Goal: Check status: Check status

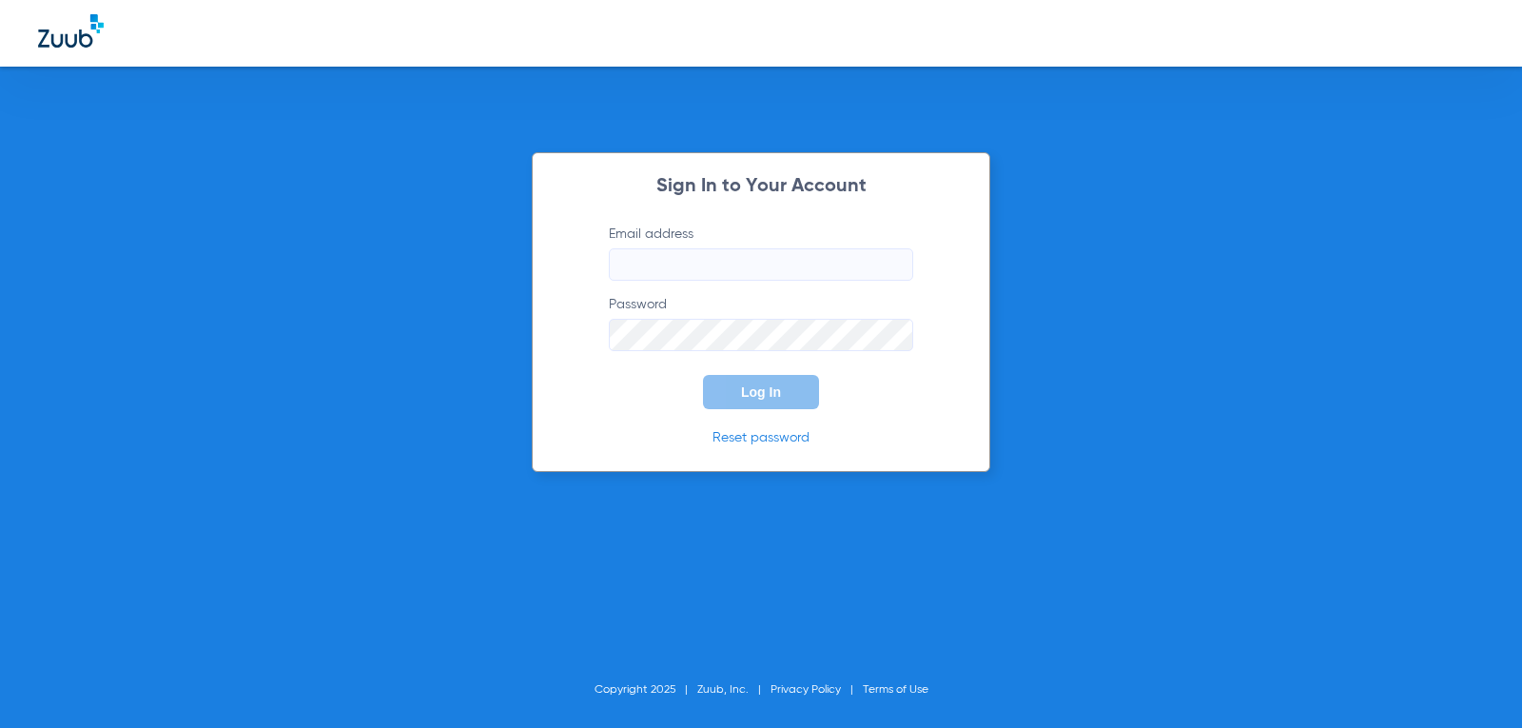
type input "[EMAIL_ADDRESS][DOMAIN_NAME]"
click at [746, 391] on span "Log In" at bounding box center [761, 391] width 40 height 15
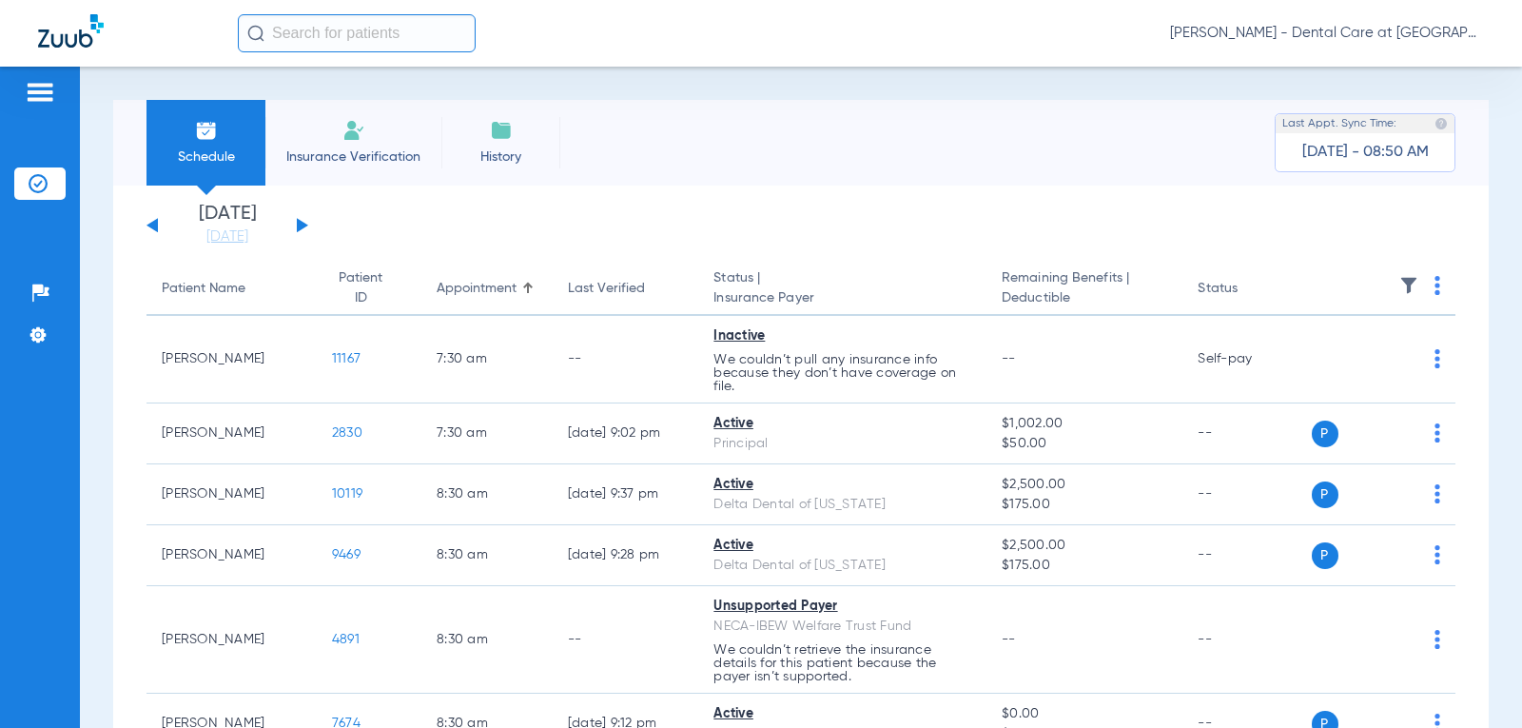
click at [296, 223] on div "[DATE] [DATE] [DATE] [DATE] [DATE] [DATE] [DATE] [DATE] [DATE] [DATE] [DATE] [D…" at bounding box center [228, 226] width 162 height 42
click at [303, 225] on button at bounding box center [302, 225] width 11 height 14
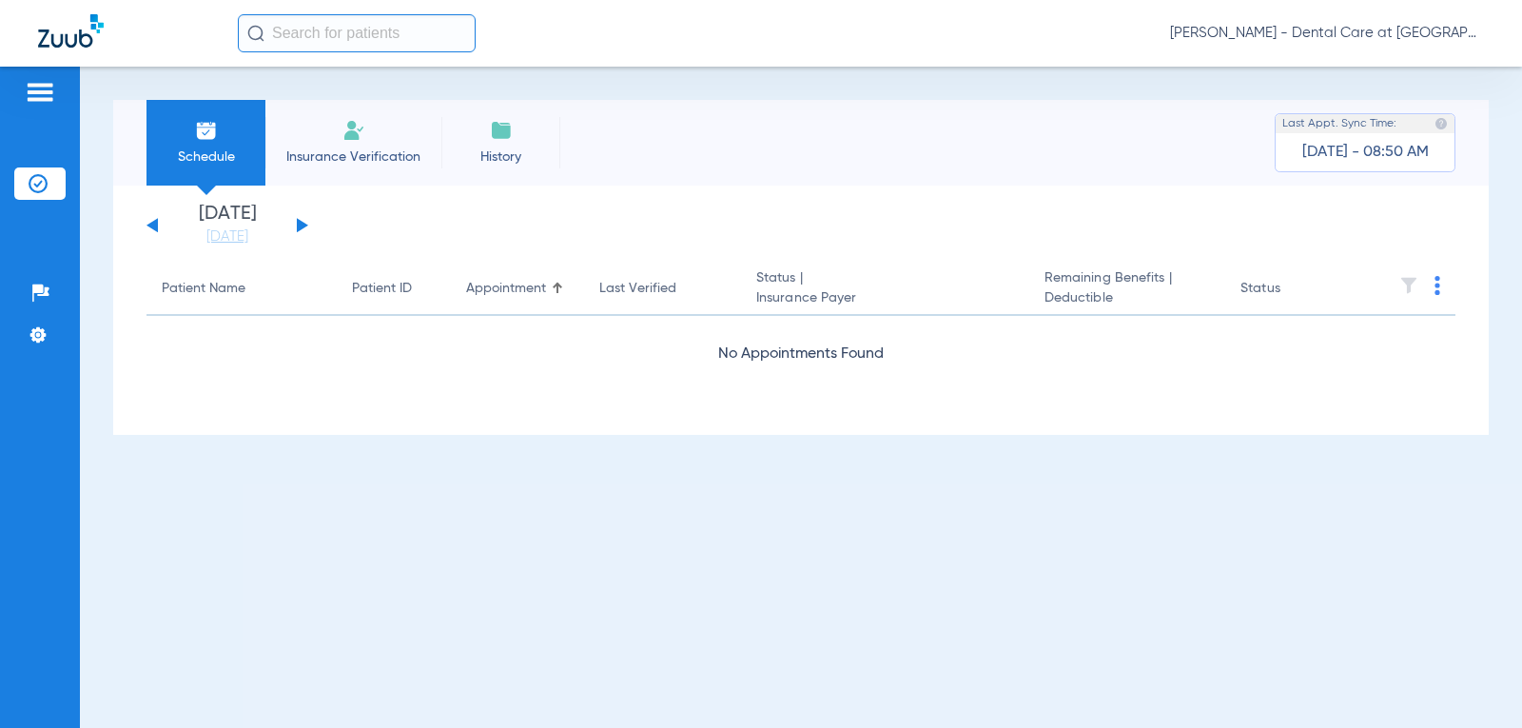
click at [303, 225] on button at bounding box center [302, 225] width 11 height 14
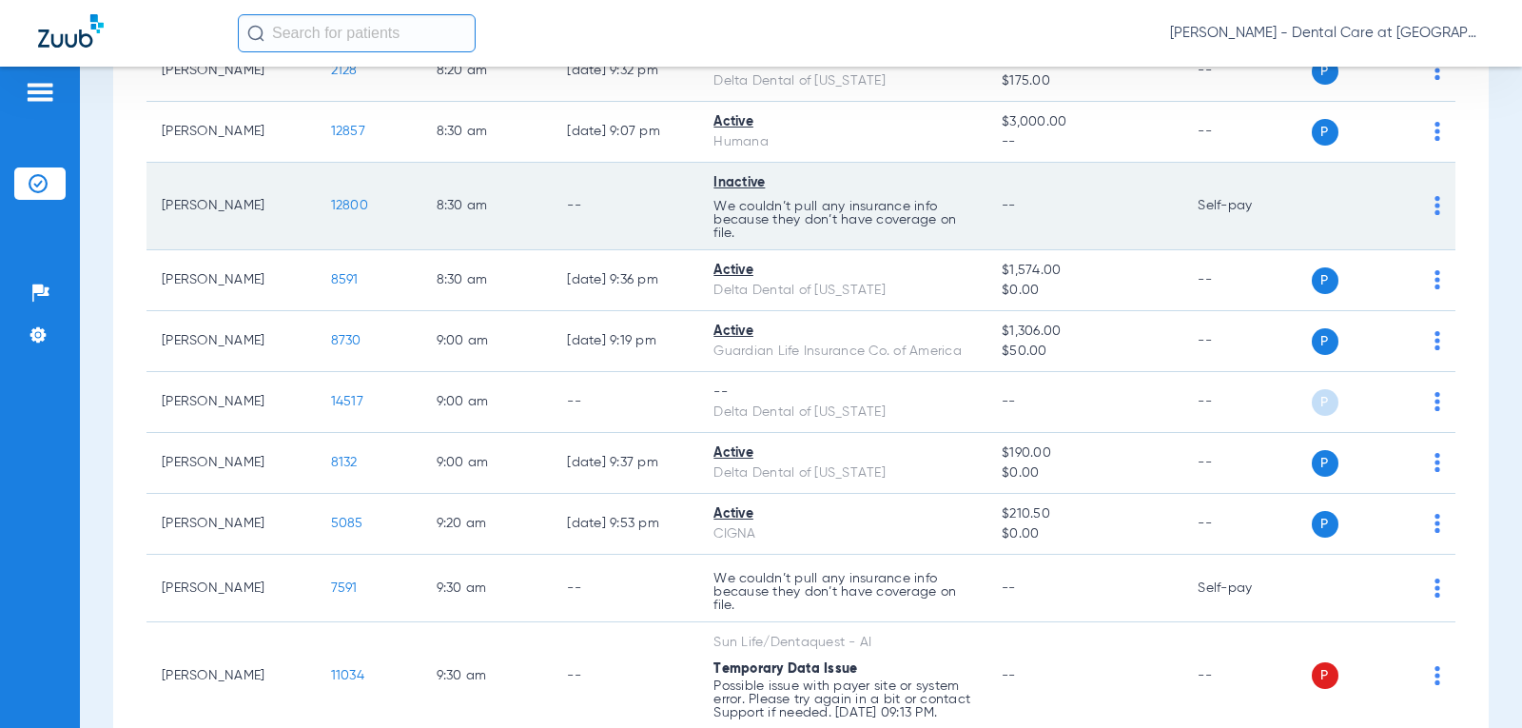
scroll to position [856, 0]
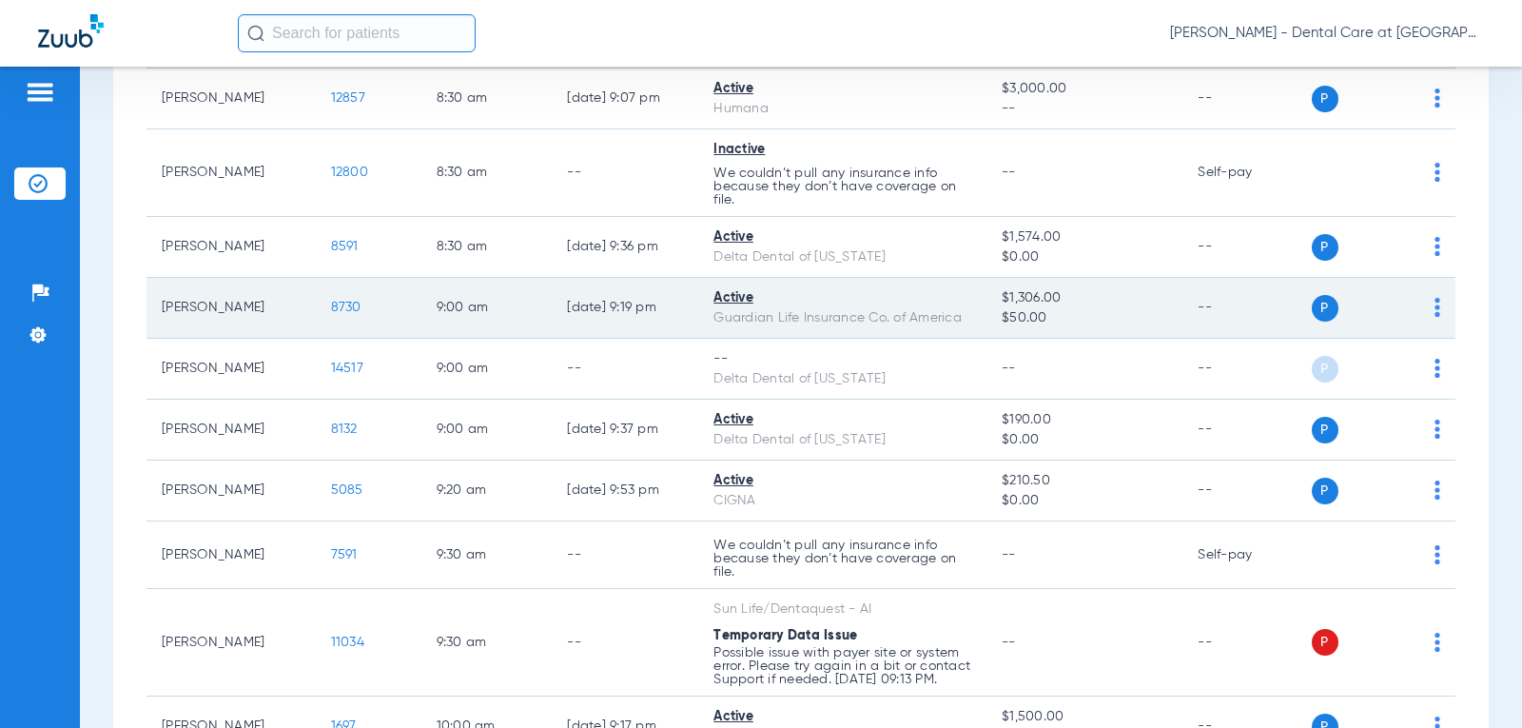
click at [698, 293] on td "Active Guardian Life Insurance Co. of America" at bounding box center [842, 308] width 288 height 61
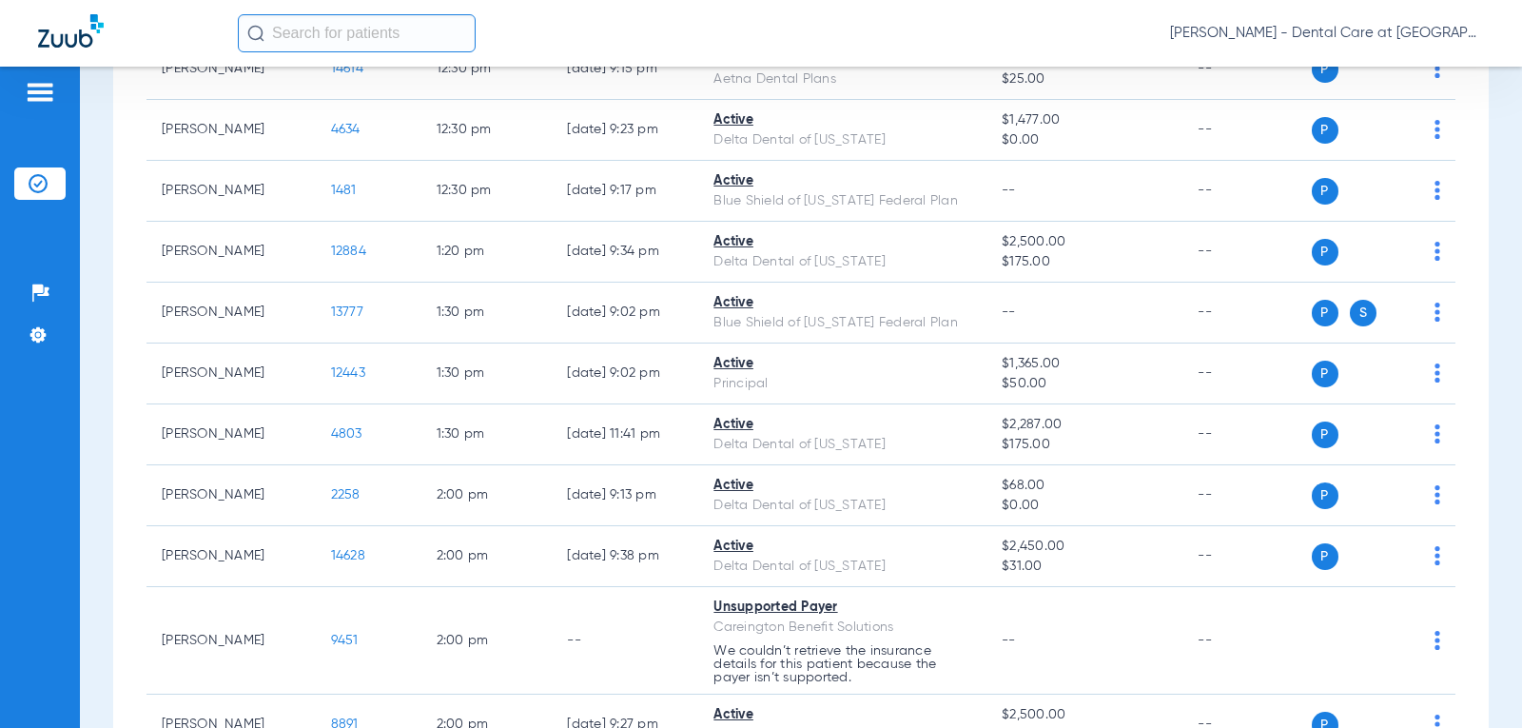
scroll to position [2664, 0]
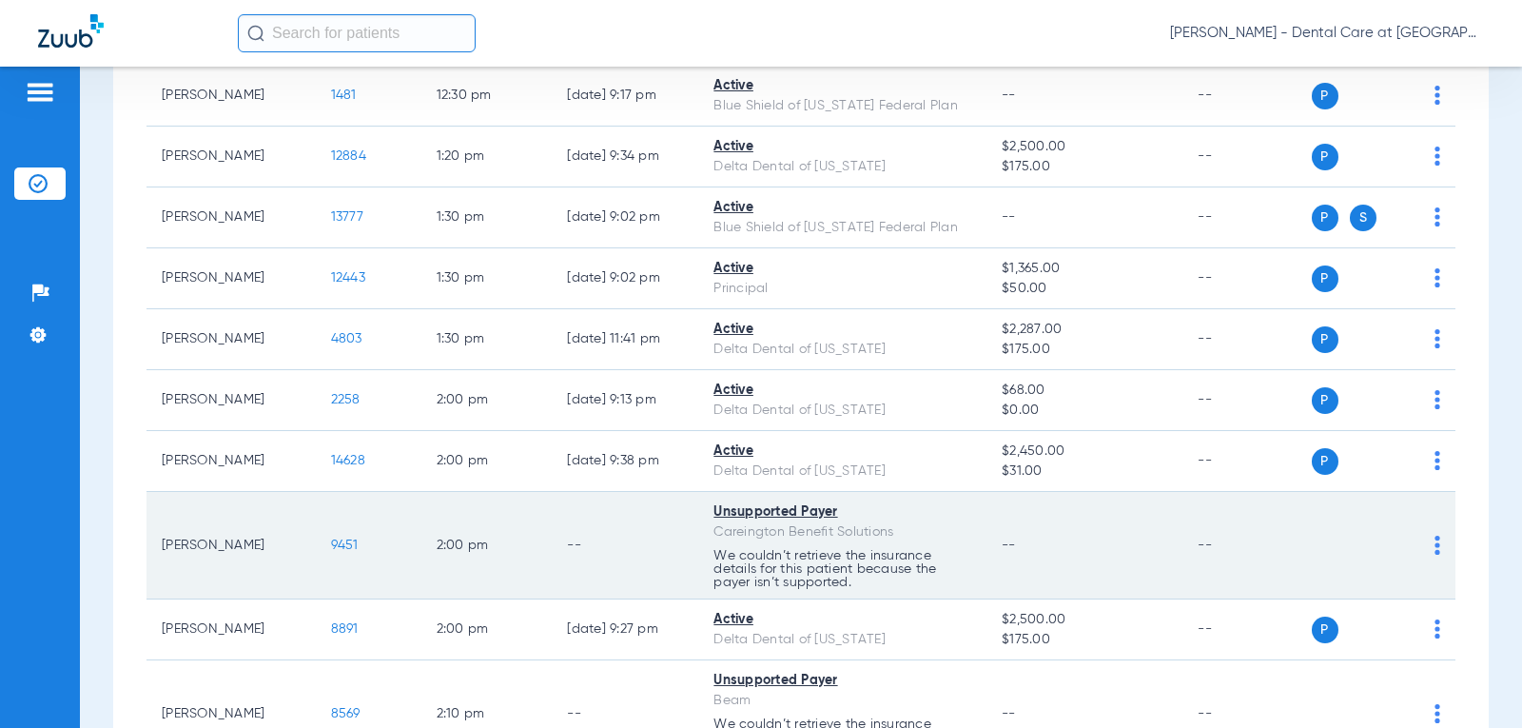
click at [563, 558] on td "--" at bounding box center [625, 546] width 147 height 108
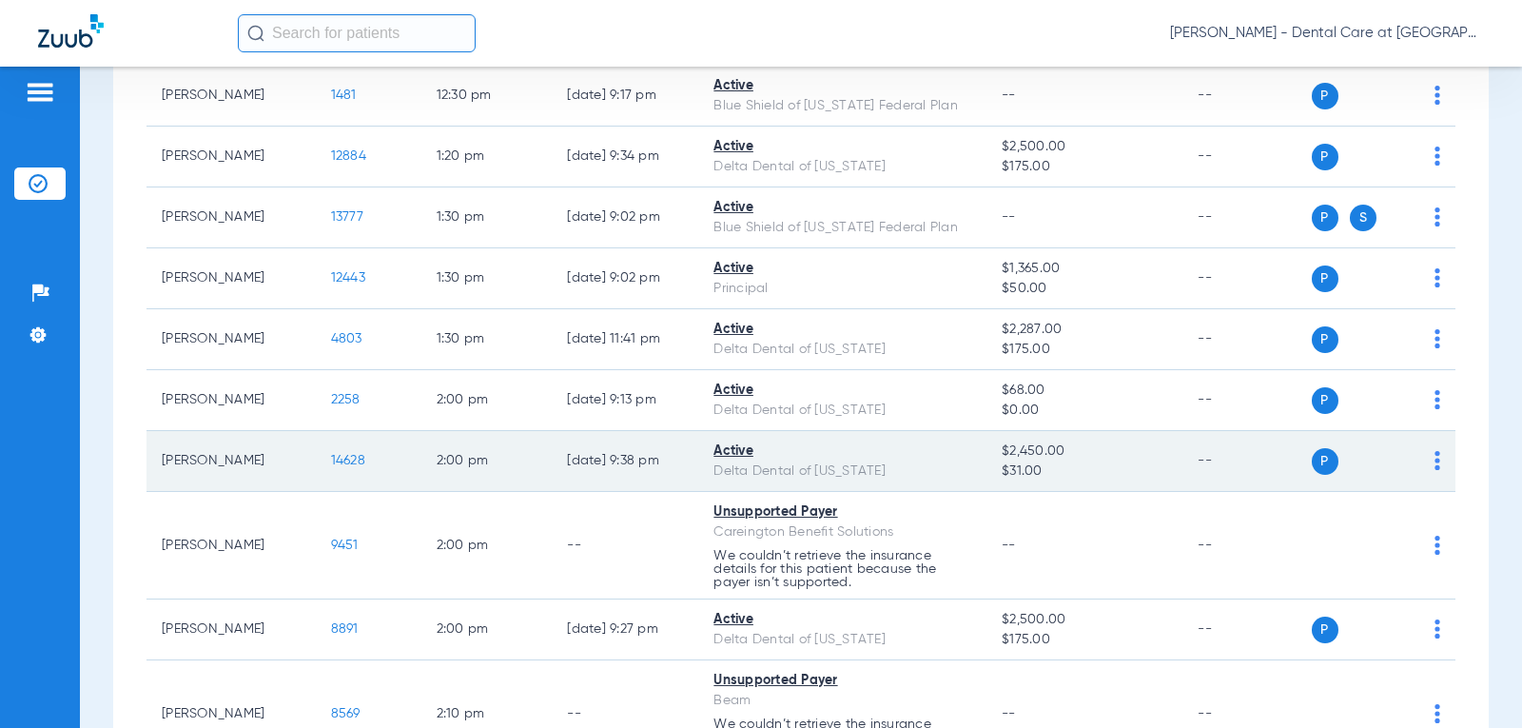
scroll to position [2759, 0]
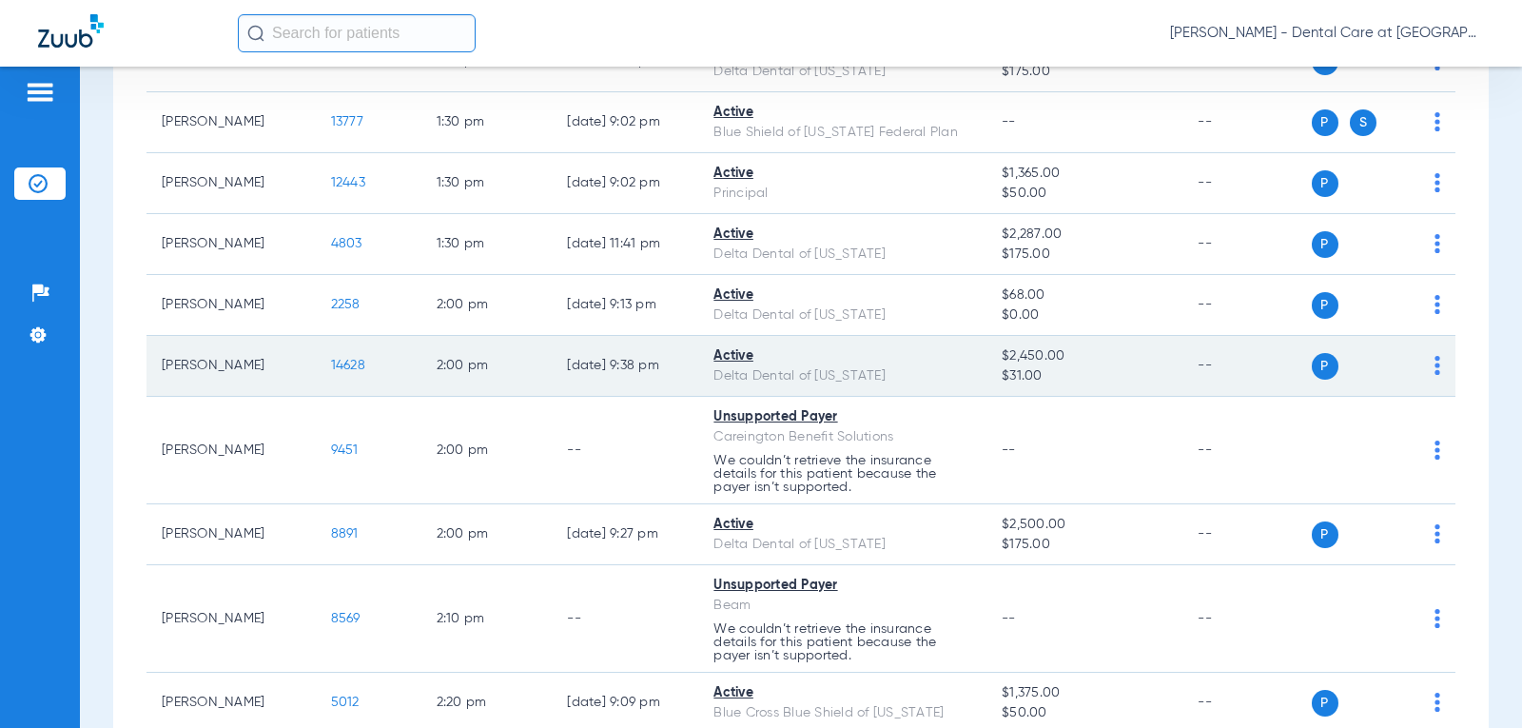
click at [718, 481] on p "We couldn’t retrieve the insurance details for this patient because the payer i…" at bounding box center [843, 474] width 258 height 40
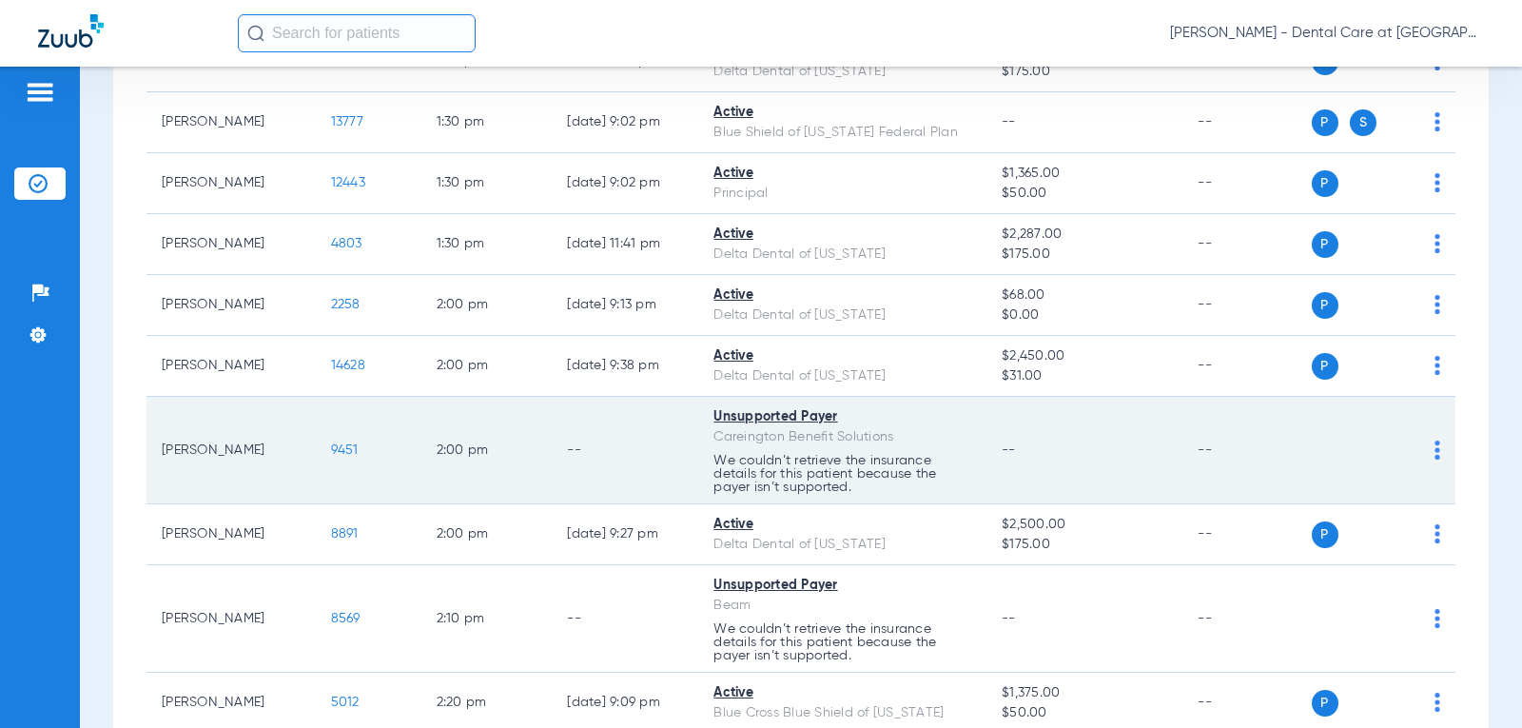
click at [566, 441] on td "--" at bounding box center [625, 451] width 147 height 108
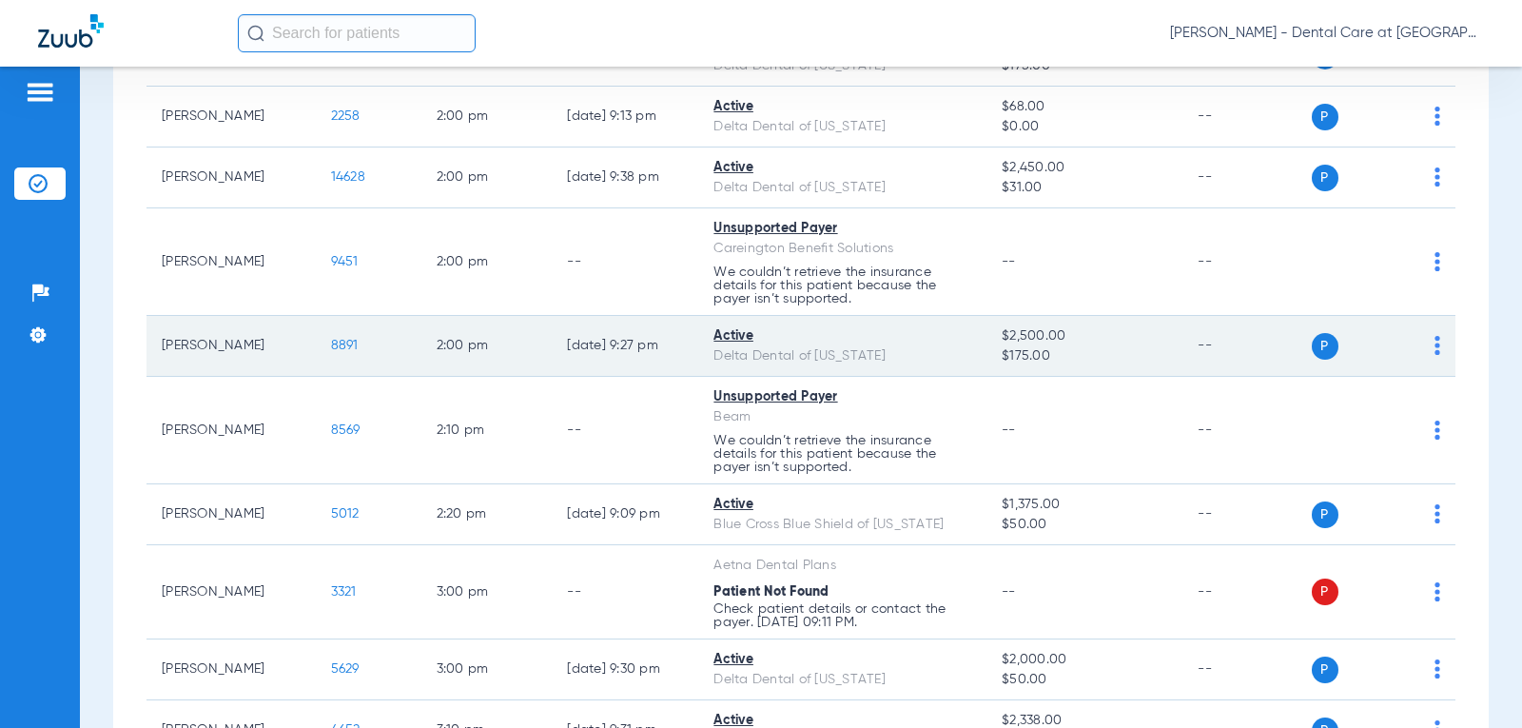
scroll to position [2949, 0]
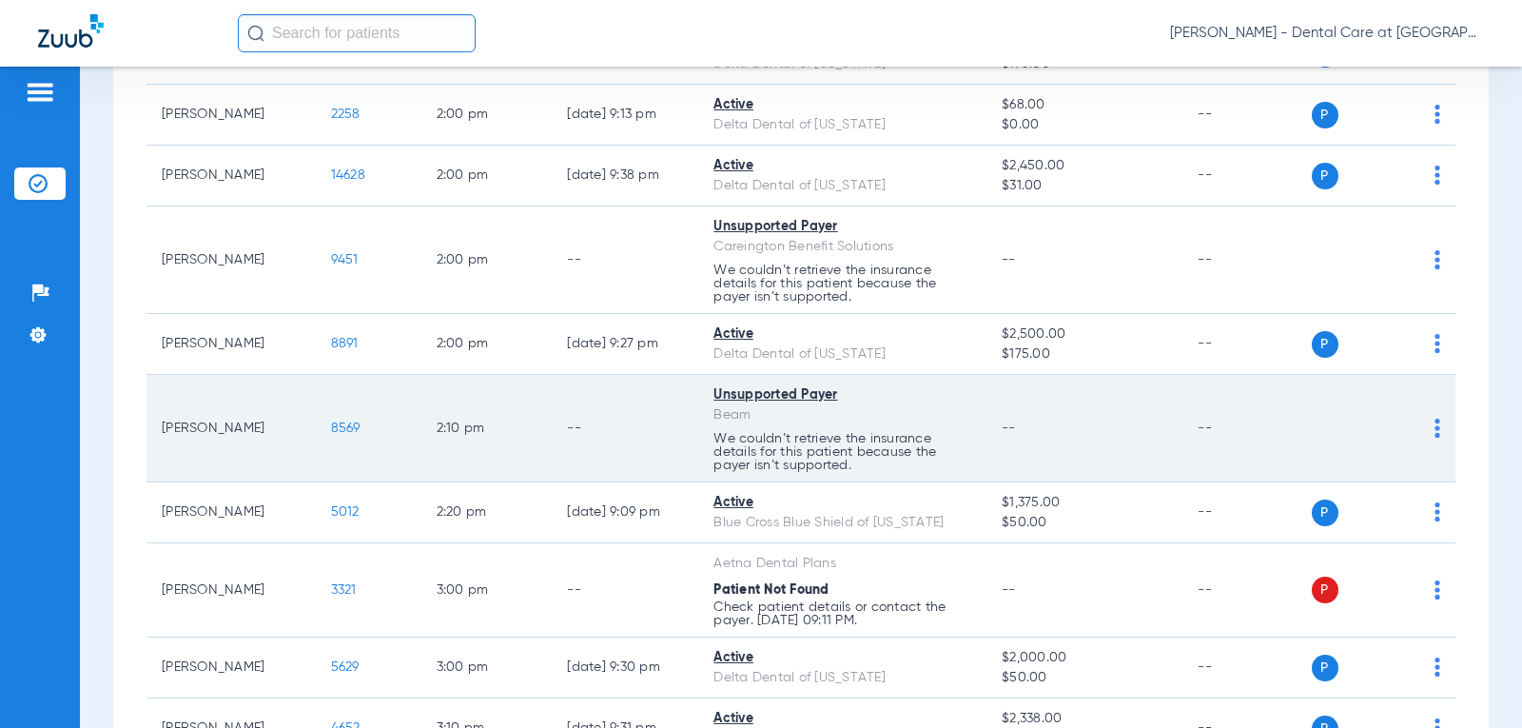
click at [581, 470] on td "--" at bounding box center [625, 429] width 147 height 108
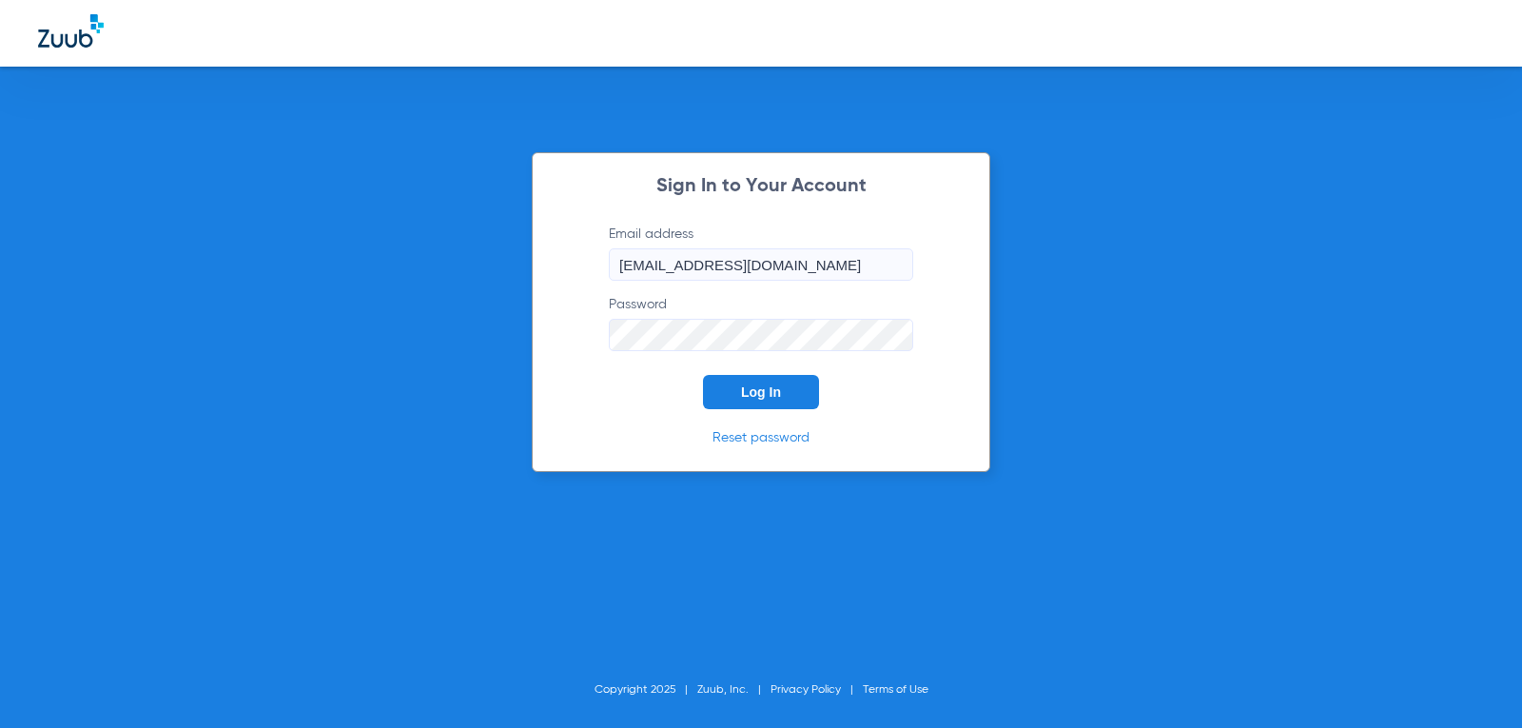
click at [777, 397] on span "Log In" at bounding box center [761, 391] width 40 height 15
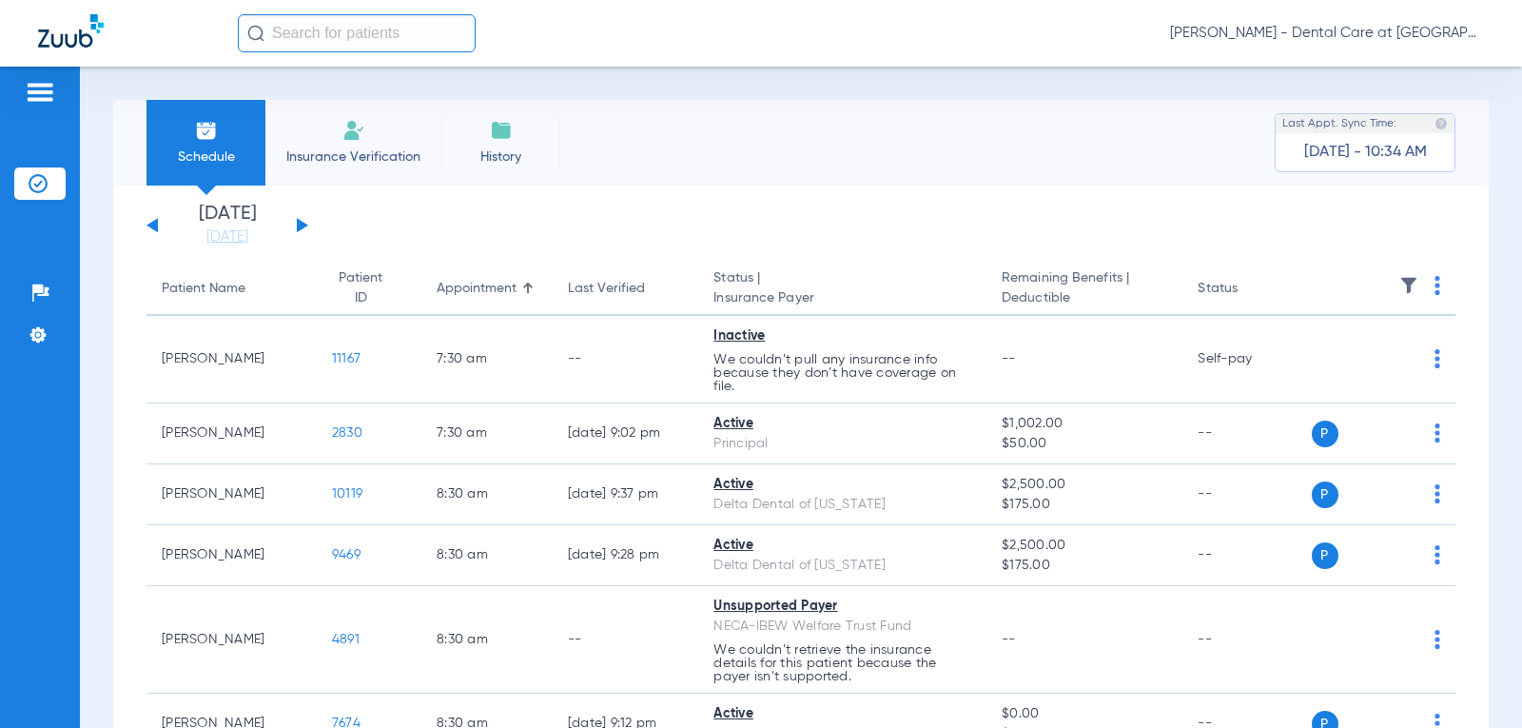
click at [297, 224] on button at bounding box center [302, 225] width 11 height 14
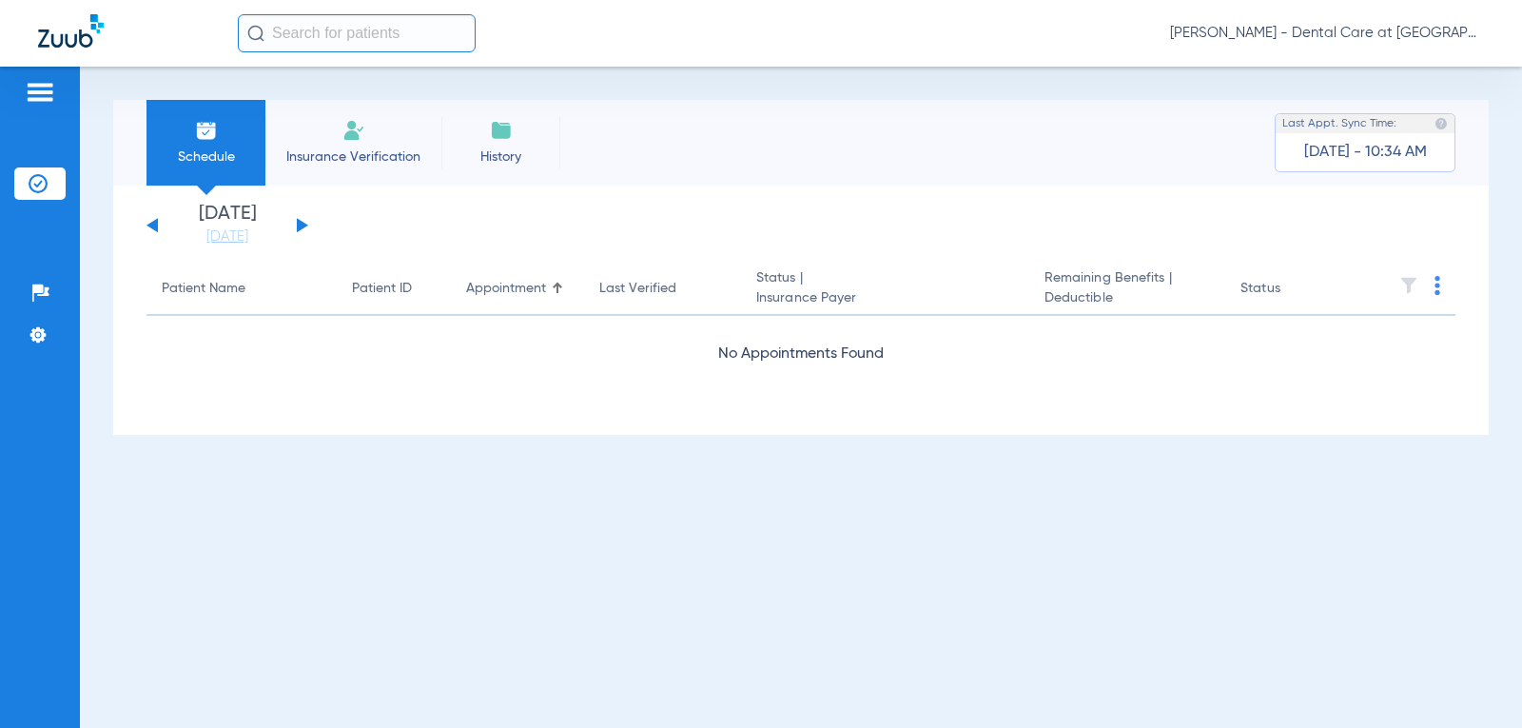
click at [297, 224] on button at bounding box center [302, 225] width 11 height 14
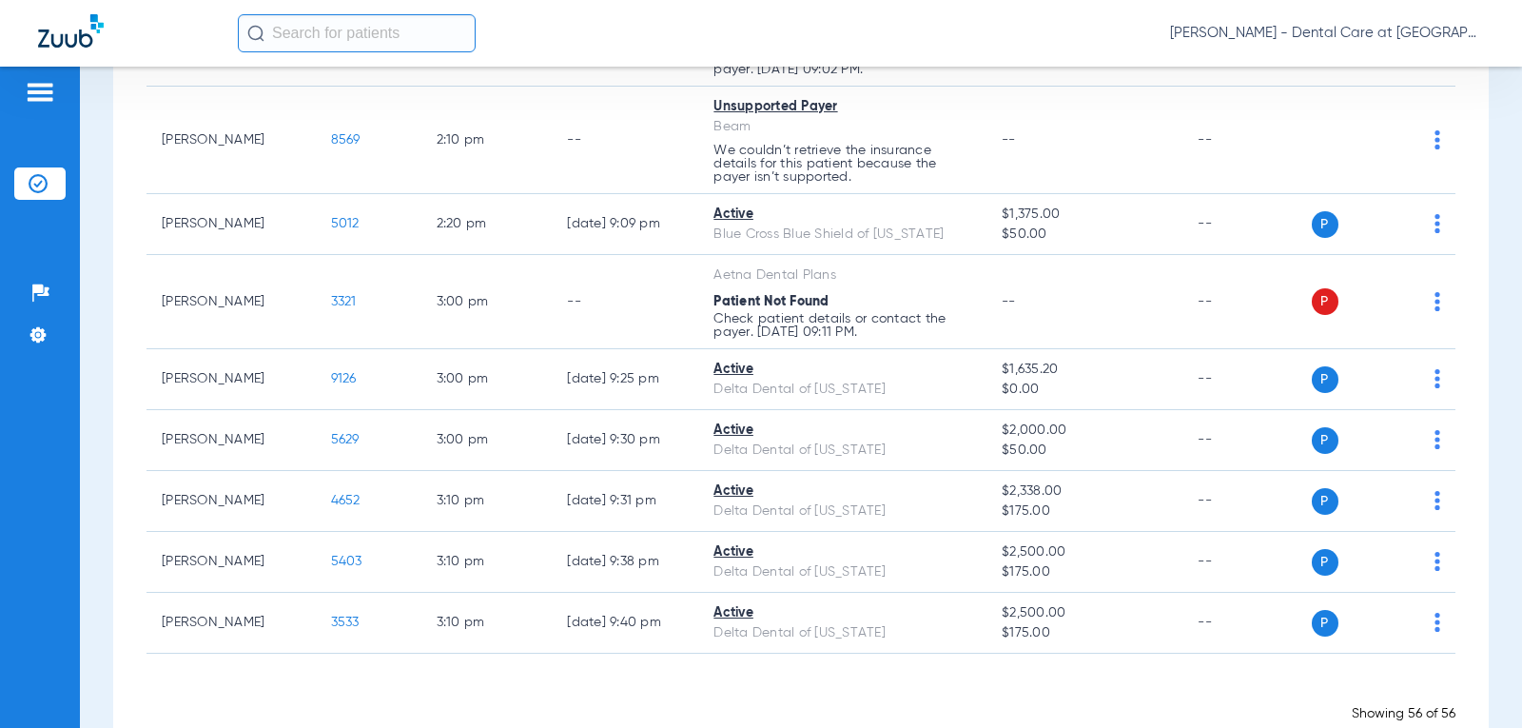
scroll to position [3318, 0]
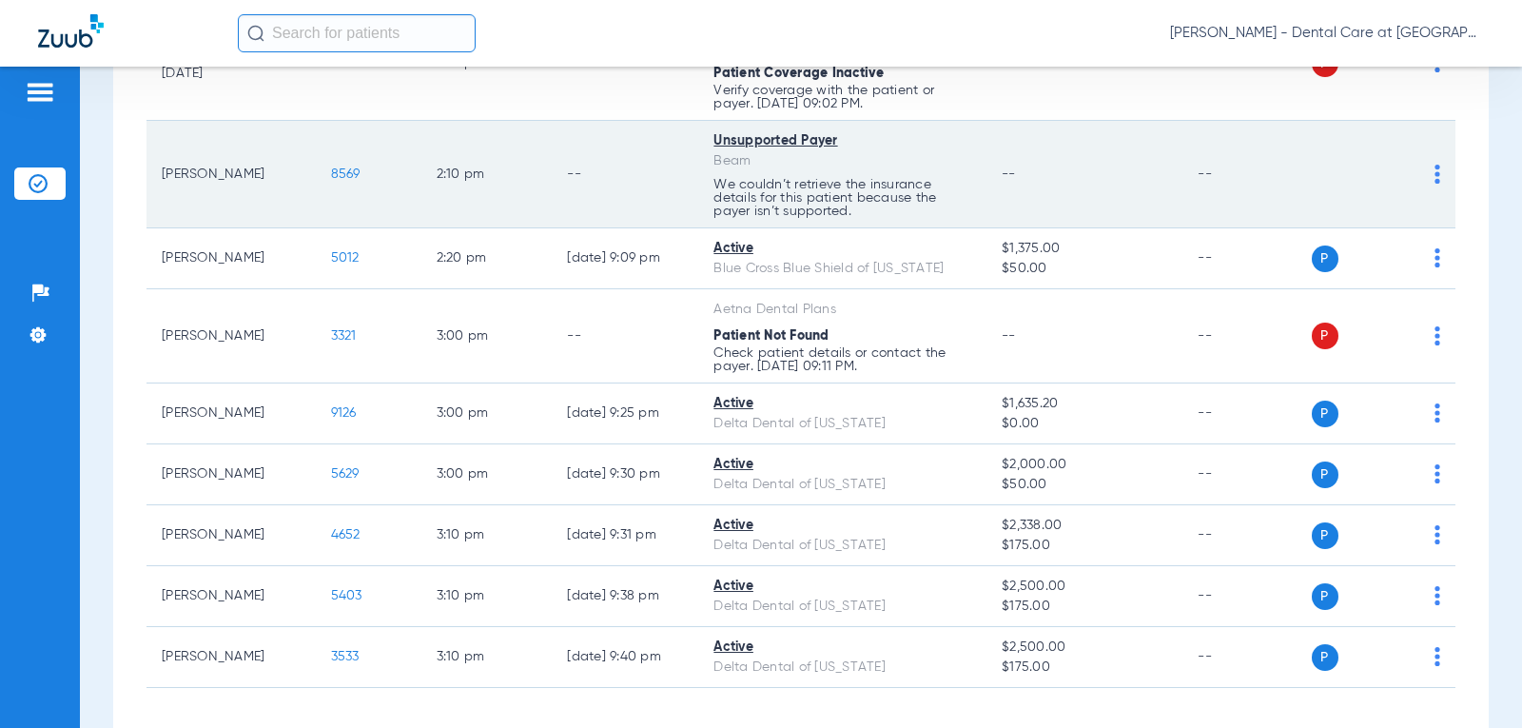
click at [895, 192] on p "We couldn’t retrieve the insurance details for this patient because the payer i…" at bounding box center [843, 198] width 258 height 40
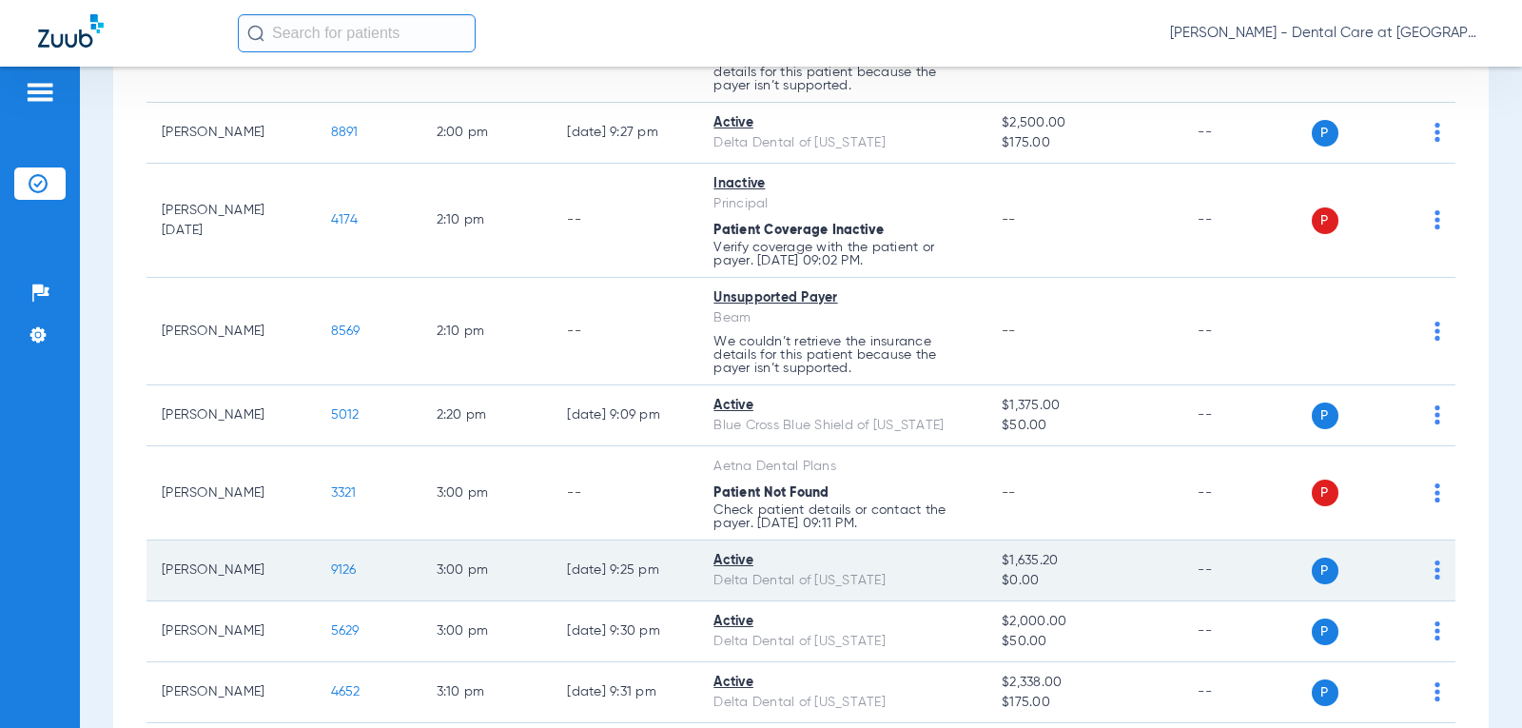
scroll to position [3127, 0]
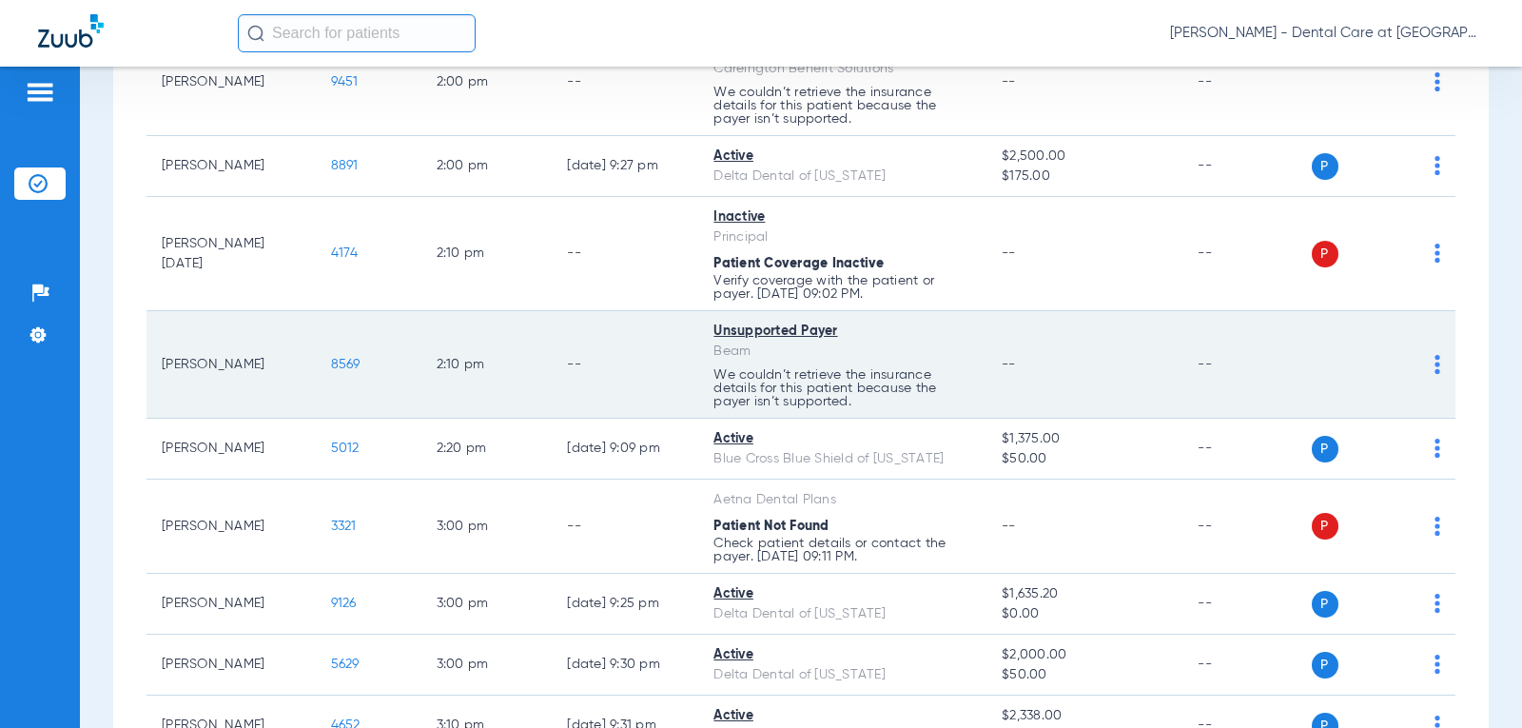
click at [585, 360] on td "--" at bounding box center [625, 365] width 147 height 108
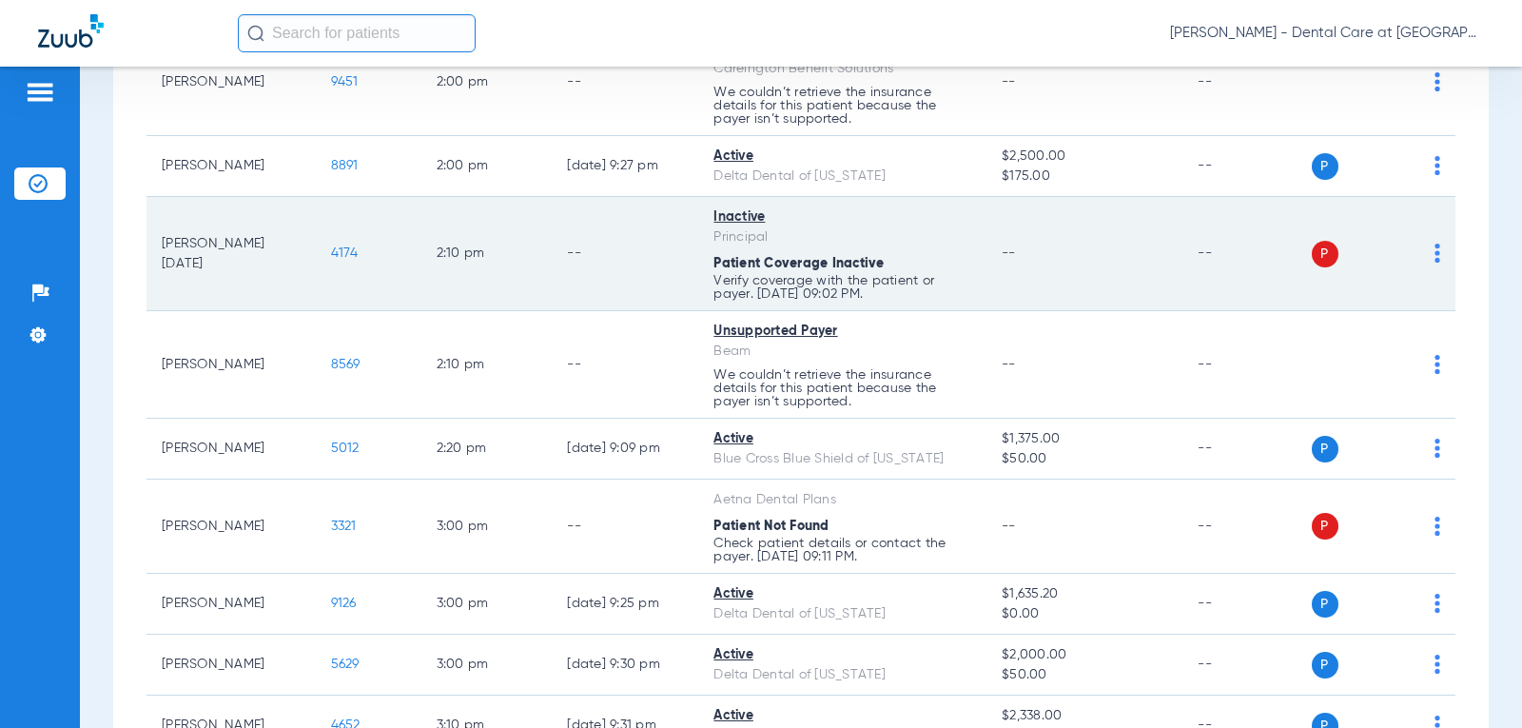
click at [785, 261] on td "Inactive Principal Patient Coverage Inactive Verify coverage with the patient o…" at bounding box center [842, 254] width 288 height 114
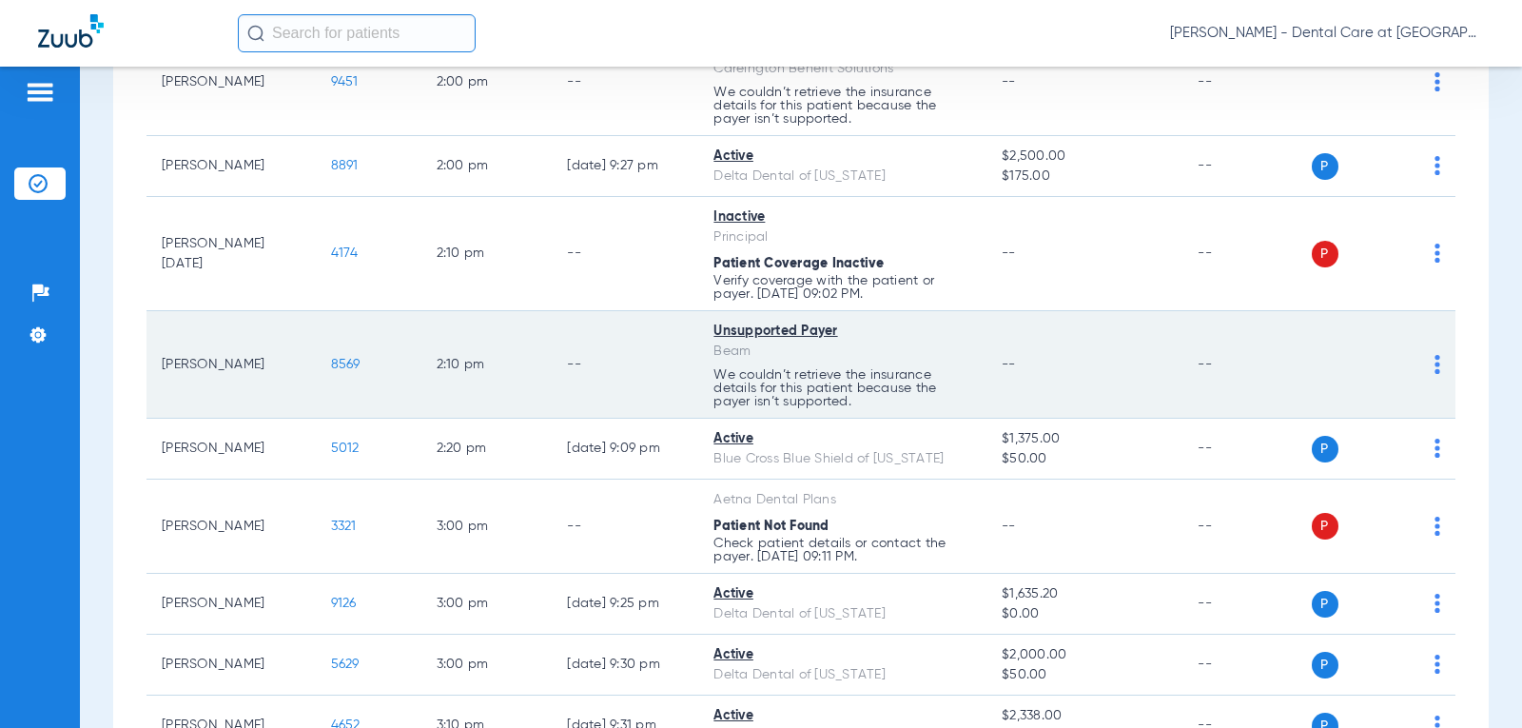
click at [801, 397] on p "We couldn’t retrieve the insurance details for this patient because the payer i…" at bounding box center [843, 388] width 258 height 40
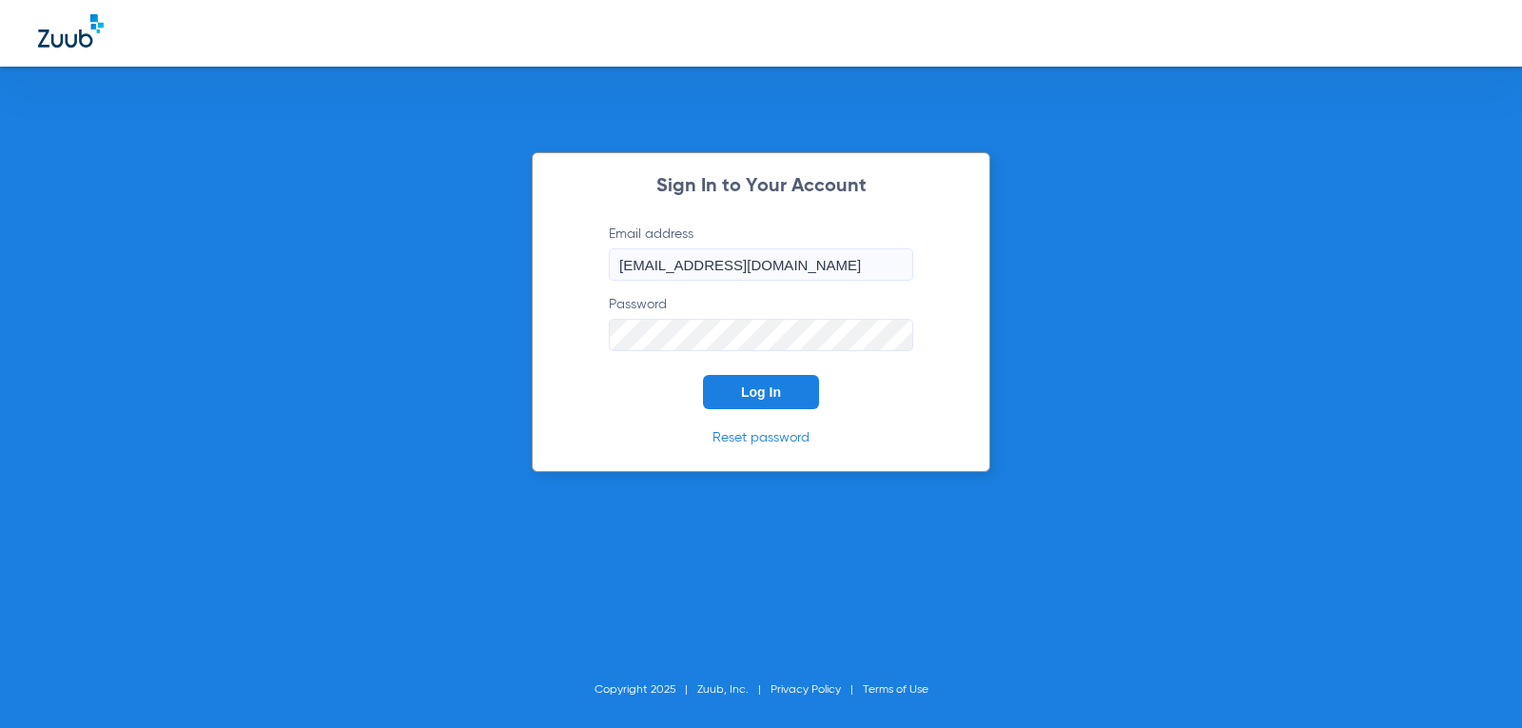
click at [1040, 253] on div "Sign In to Your Account Email address [EMAIL_ADDRESS][DOMAIN_NAME] Password Log…" at bounding box center [761, 364] width 1522 height 728
click at [409, 264] on div "Sign In to Your Account Email address [EMAIL_ADDRESS][DOMAIN_NAME] Password Log…" at bounding box center [761, 364] width 1522 height 728
click at [758, 367] on form "Email address [EMAIL_ADDRESS][DOMAIN_NAME] Password Log In" at bounding box center [761, 317] width 362 height 185
click at [743, 381] on button "Log In" at bounding box center [761, 392] width 116 height 34
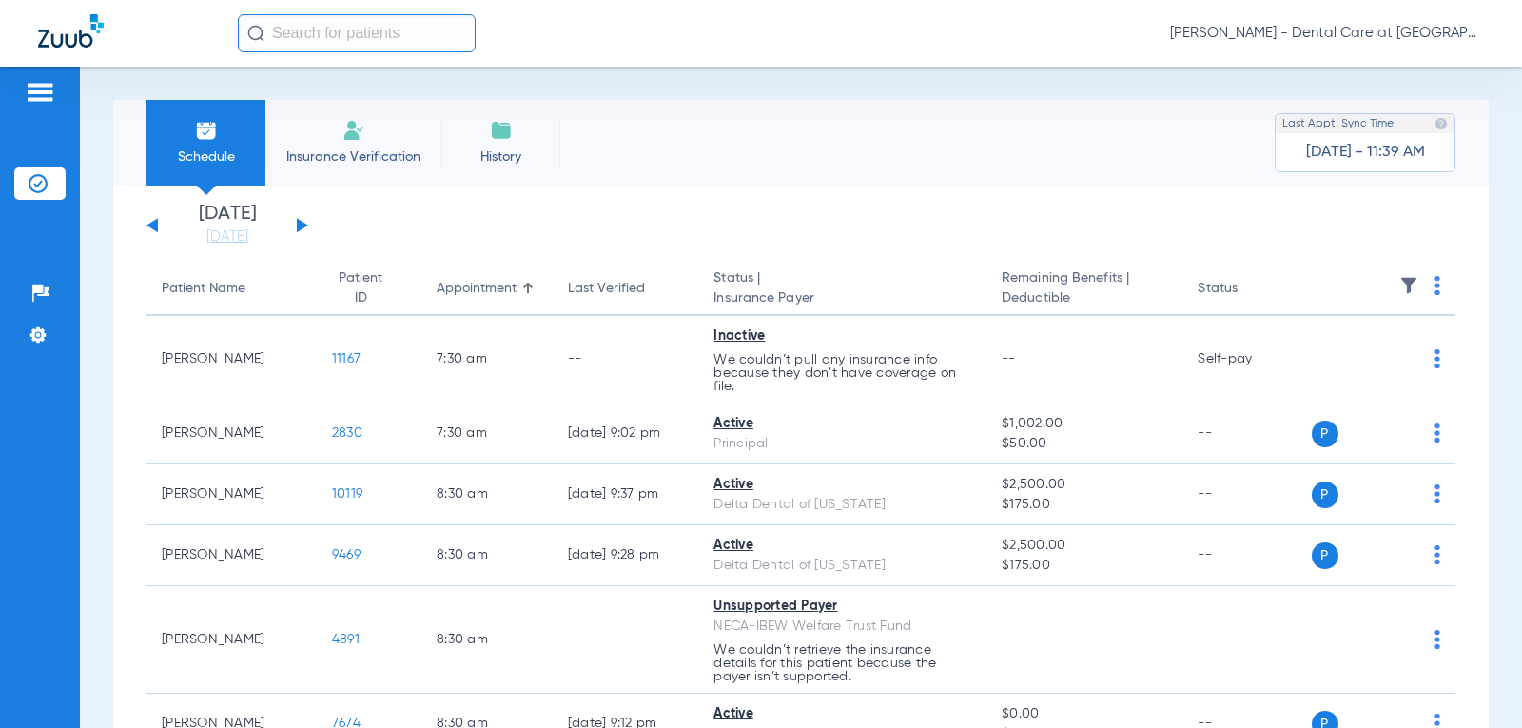
click at [879, 147] on div "Schedule Insurance Verification History Last Appt. Sync Time: [DATE] - 11:39 AM" at bounding box center [801, 143] width 1376 height 86
click at [302, 222] on button at bounding box center [302, 225] width 11 height 14
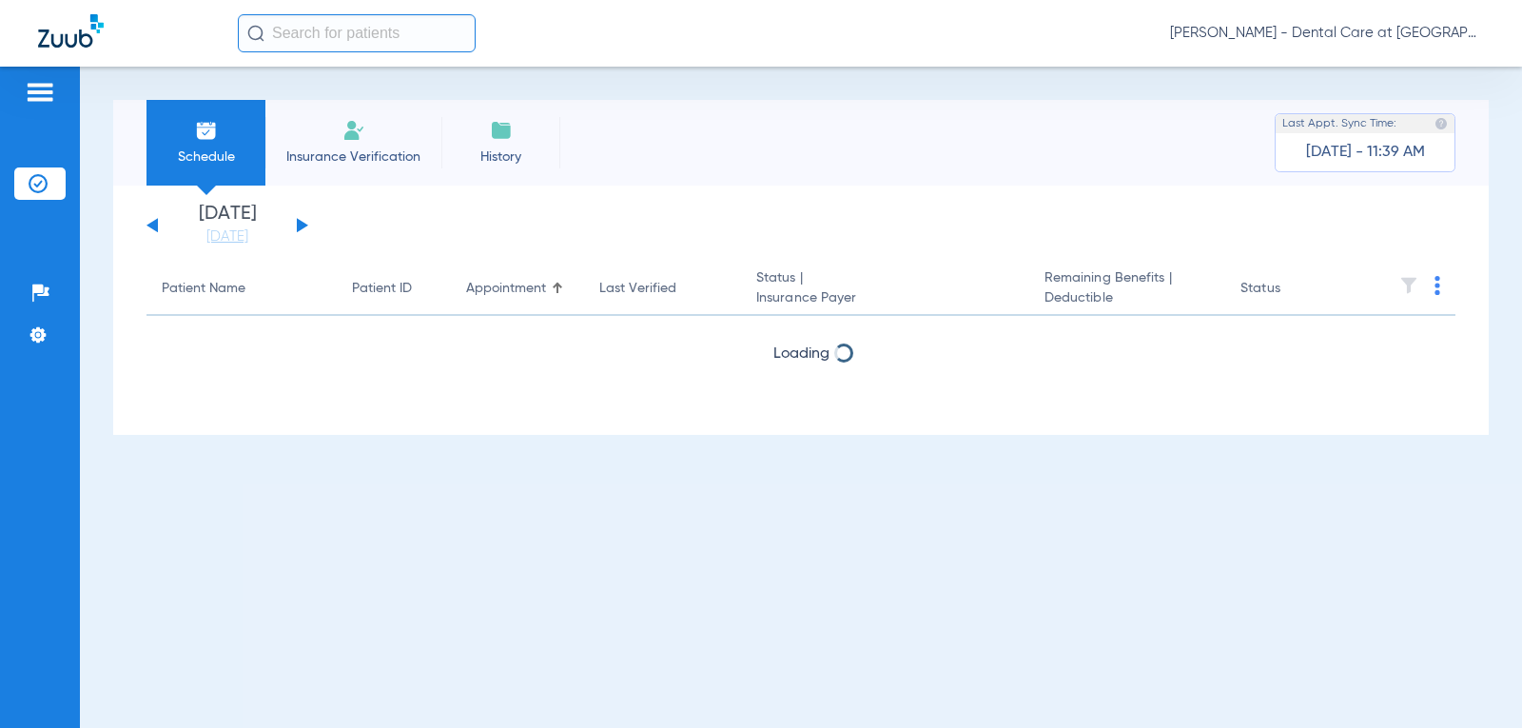
click at [302, 222] on button at bounding box center [302, 225] width 11 height 14
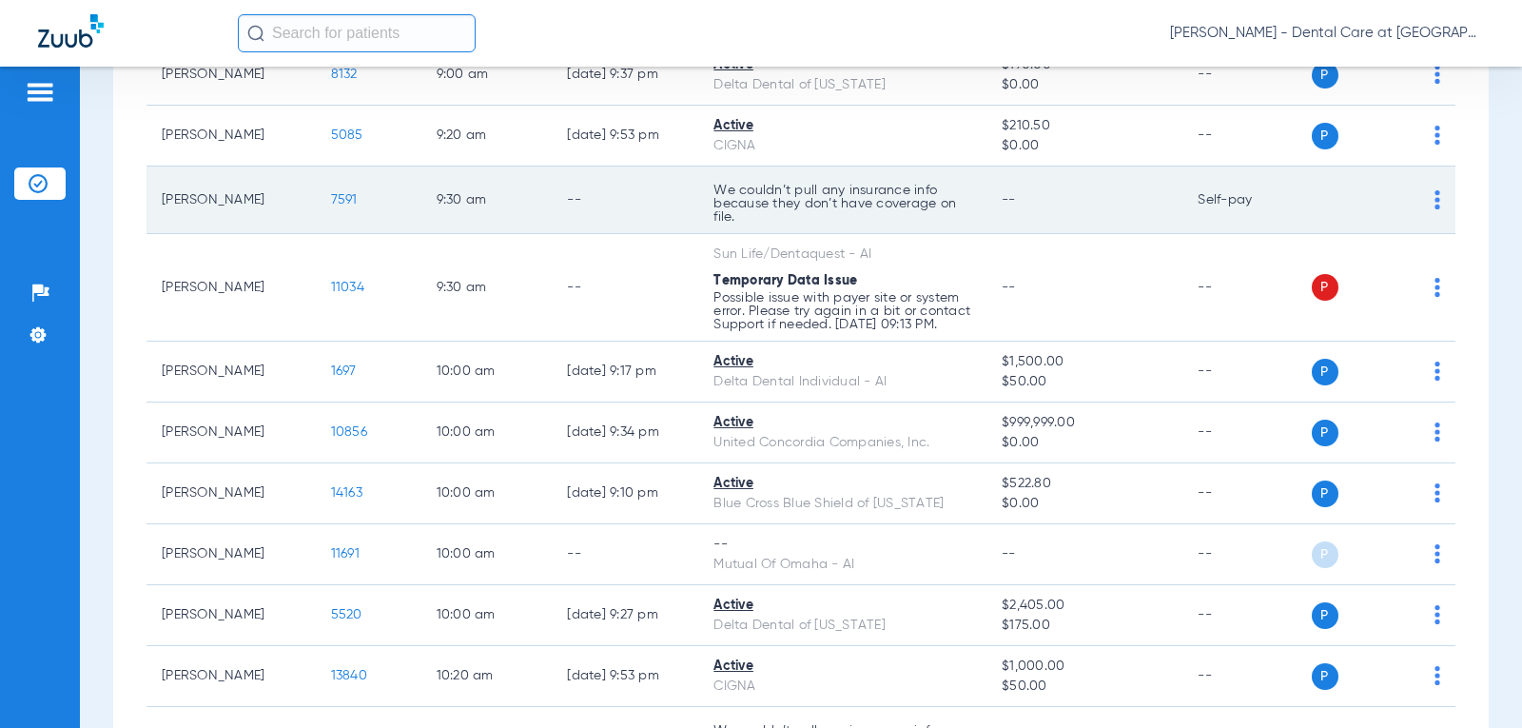
scroll to position [1237, 0]
